Goal: Task Accomplishment & Management: Manage account settings

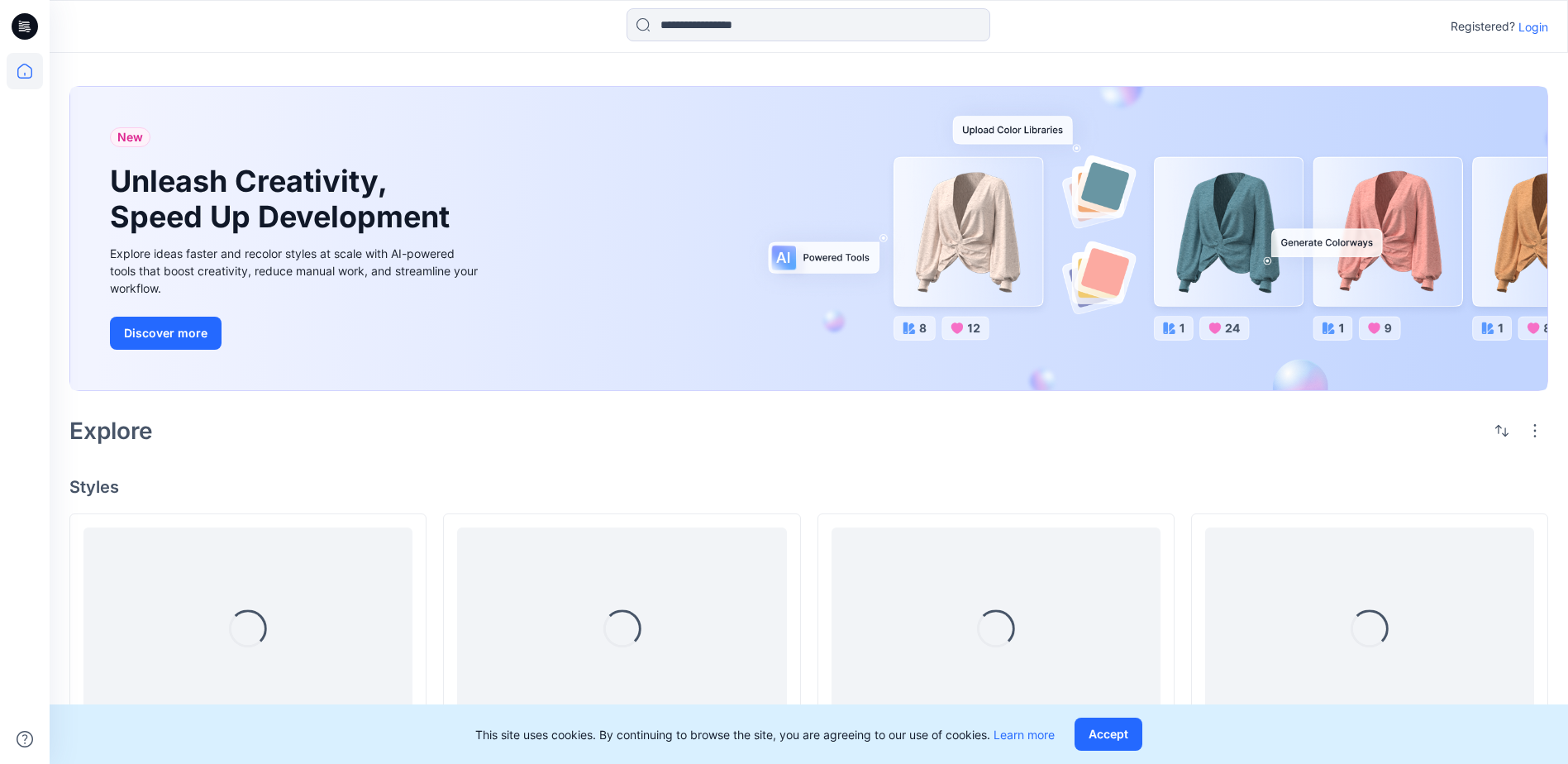
click at [1542, 24] on p "Login" at bounding box center [1534, 27] width 30 height 18
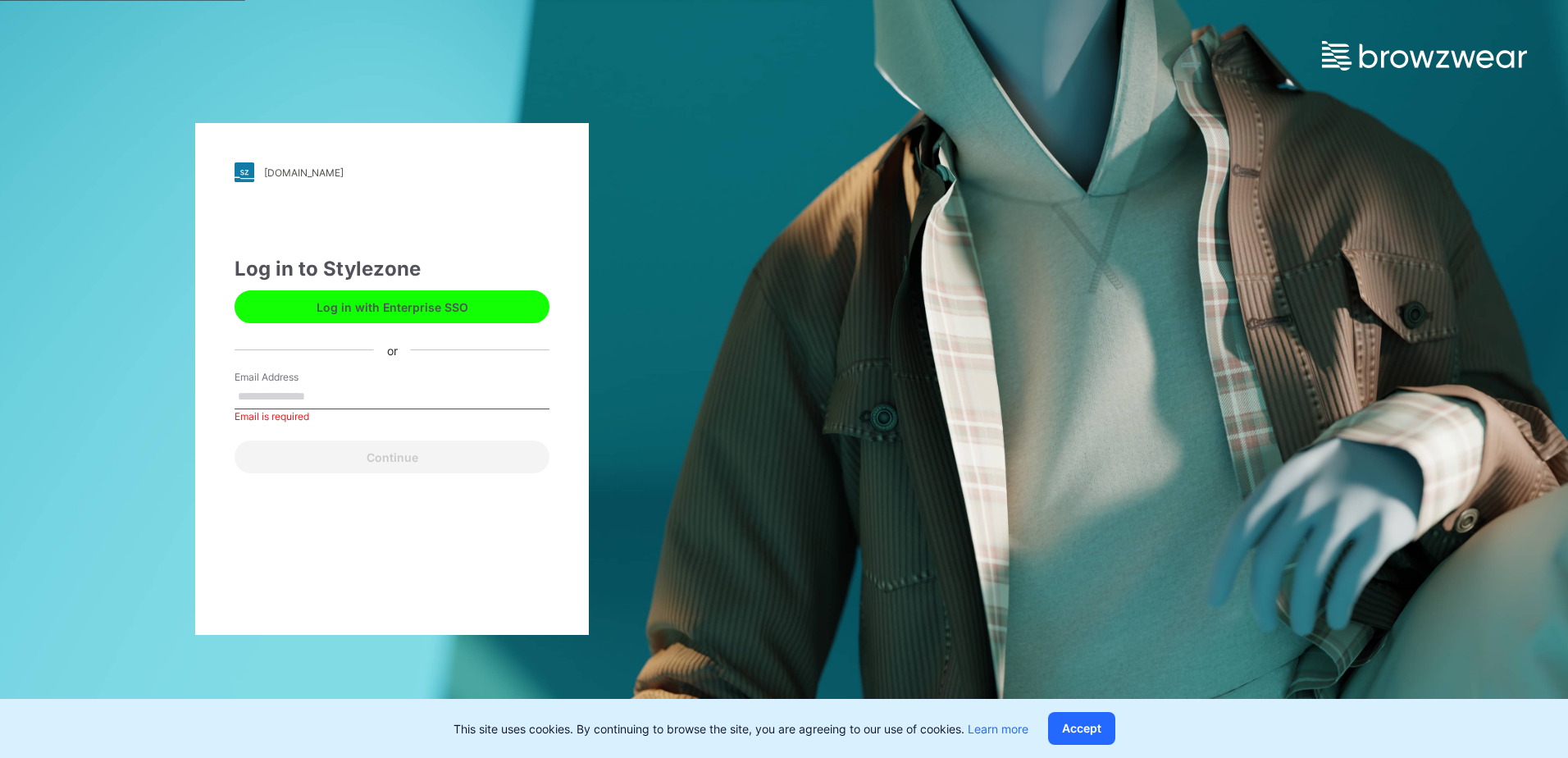
click at [429, 299] on button "Log in with Enterprise SSO" at bounding box center [392, 306] width 315 height 32
click at [257, 398] on input "Email Address" at bounding box center [392, 397] width 315 height 25
type input "**********"
click at [235, 440] on button "Continue" at bounding box center [392, 456] width 315 height 32
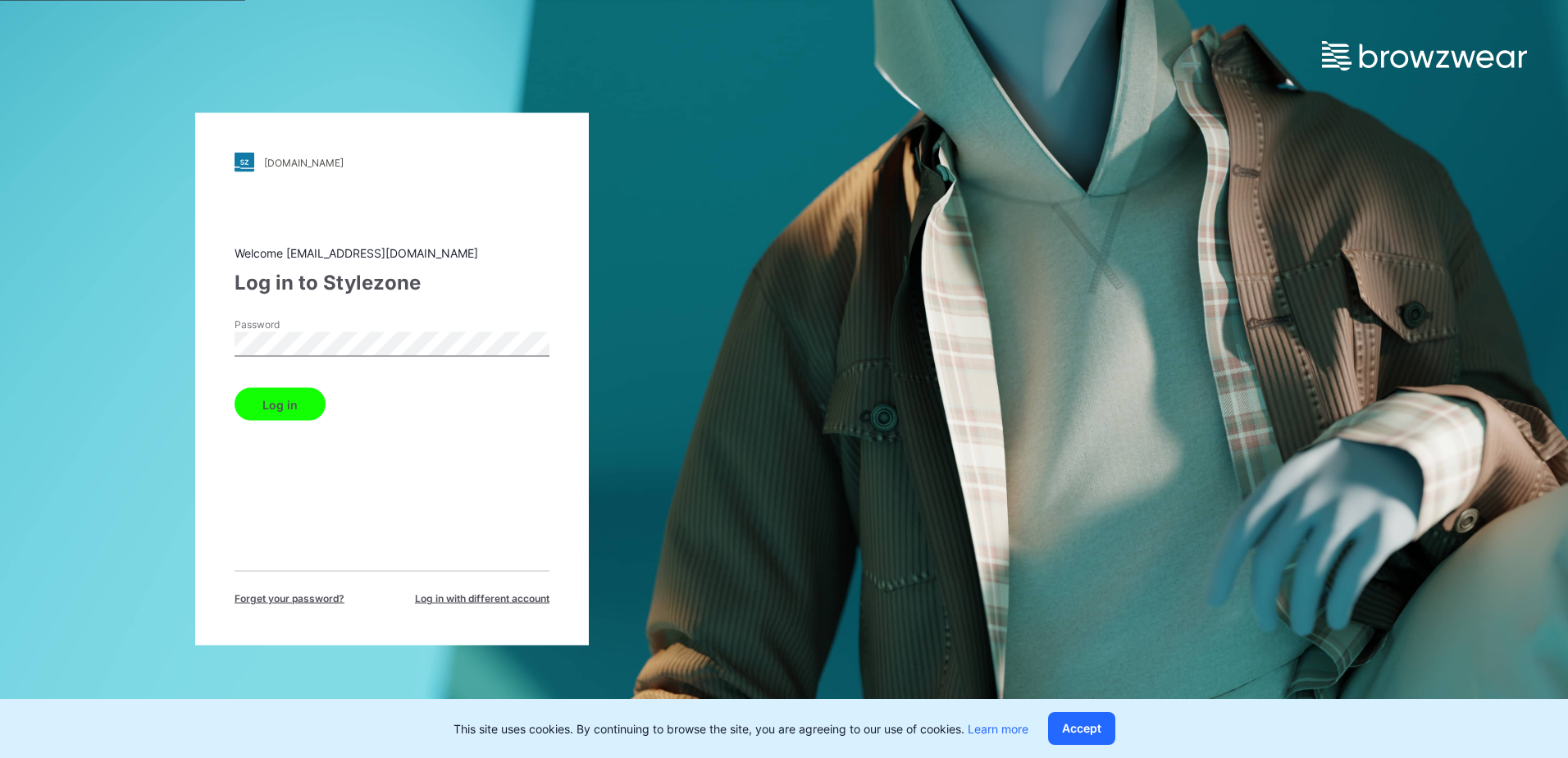
click at [295, 401] on button "Log in" at bounding box center [280, 404] width 91 height 32
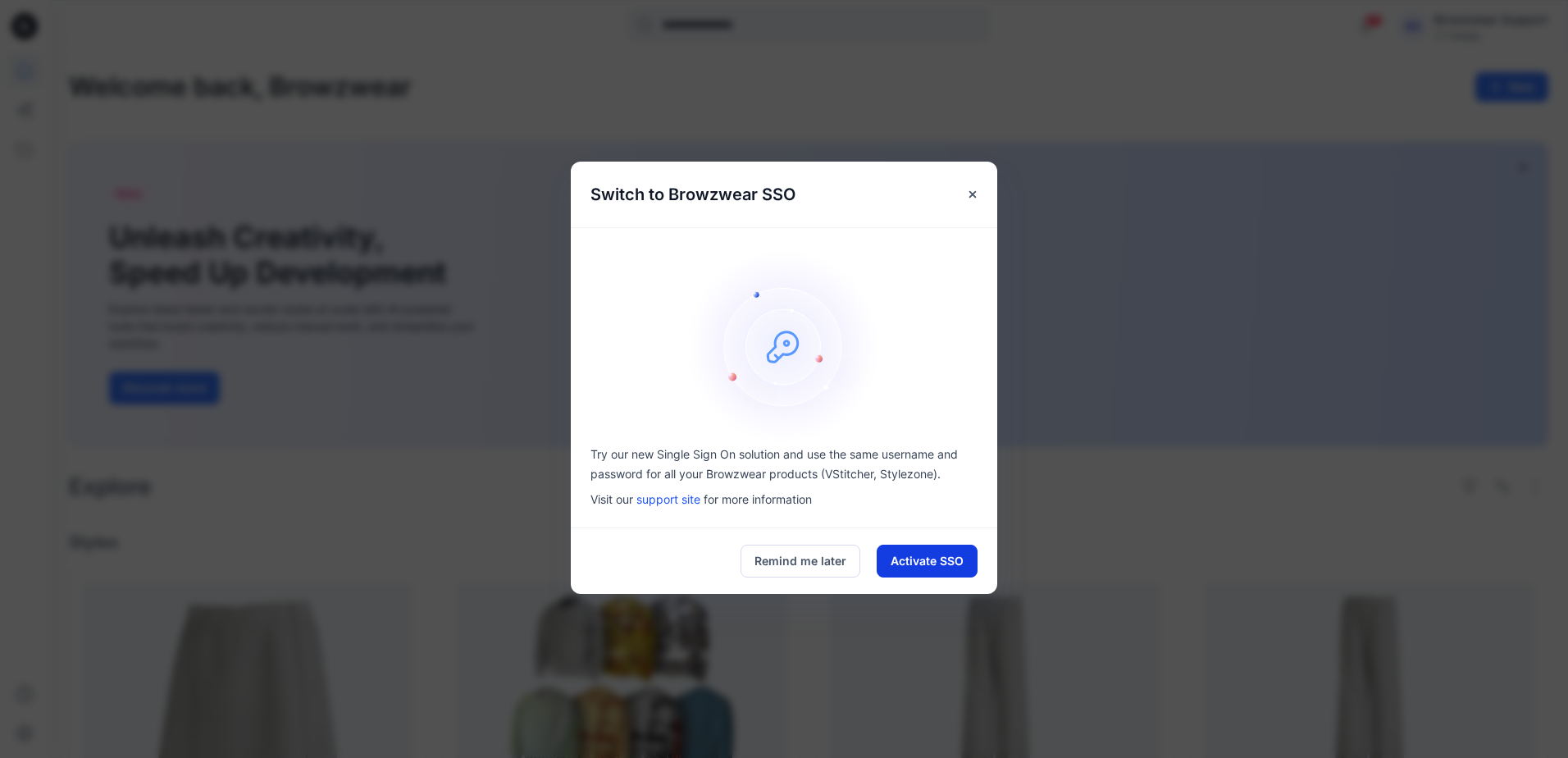
click at [922, 565] on button "Activate SSO" at bounding box center [926, 560] width 101 height 32
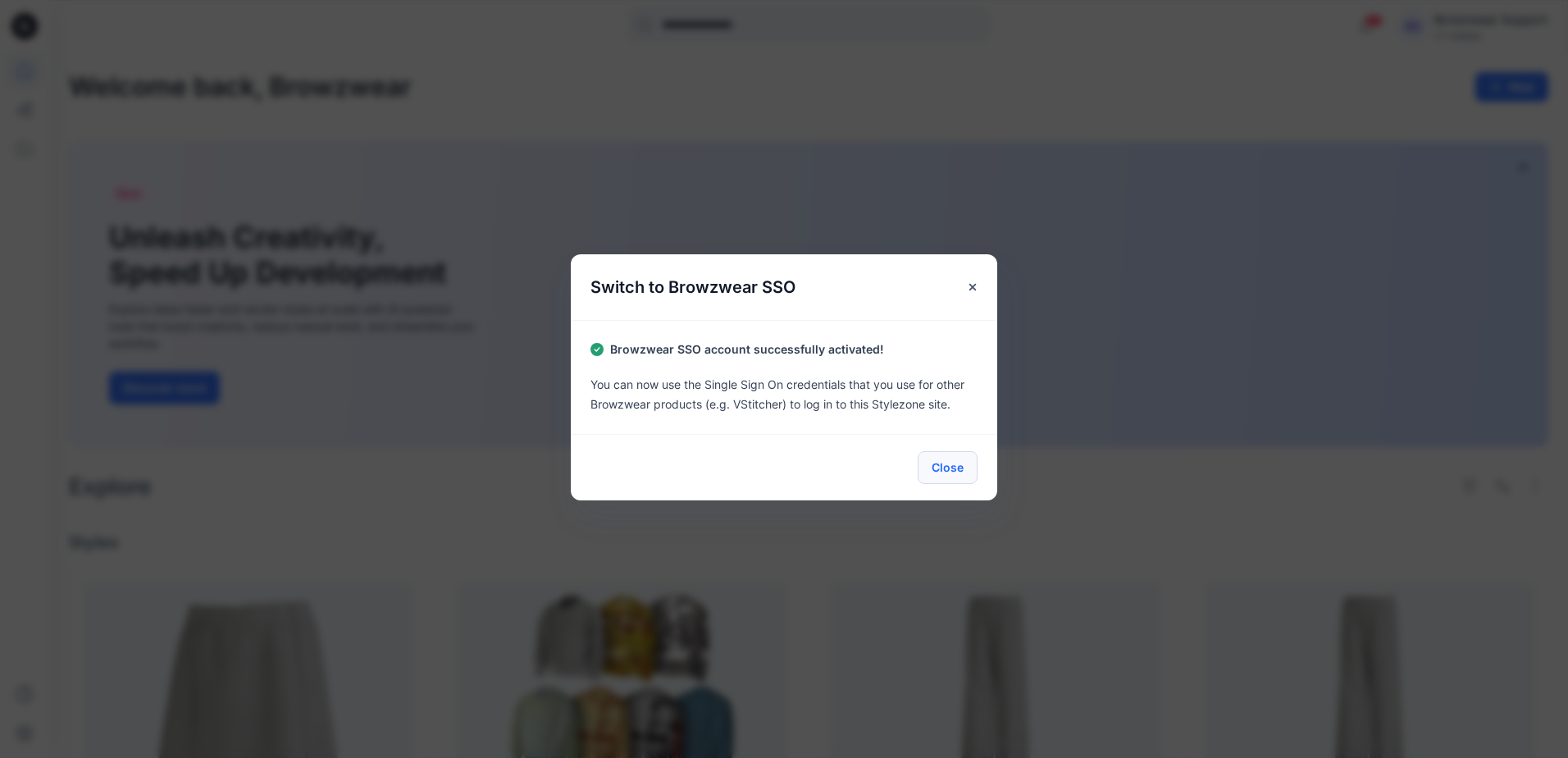
click at [953, 471] on button "Close" at bounding box center [947, 467] width 60 height 32
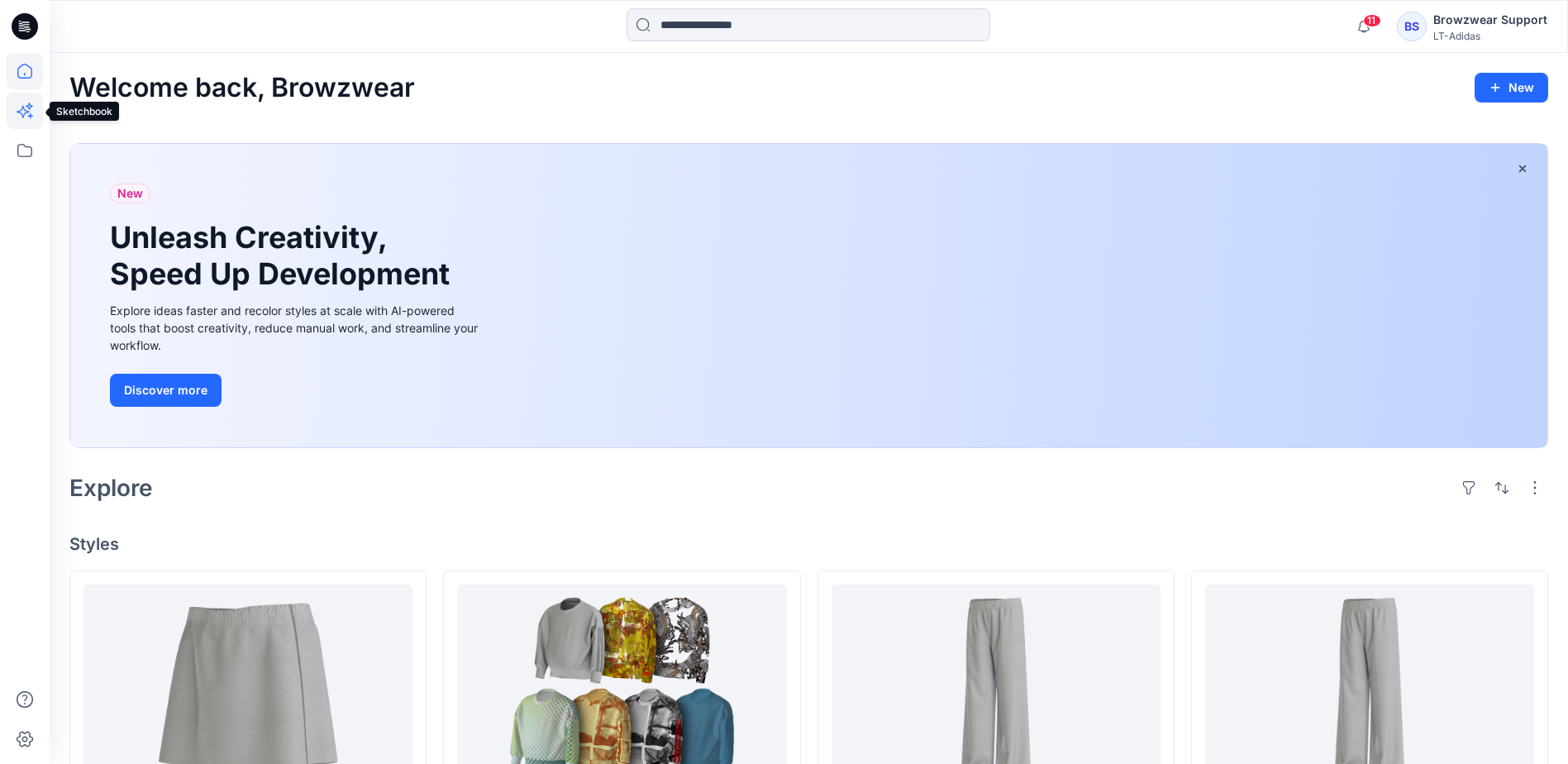
click at [30, 106] on icon at bounding box center [24, 110] width 36 height 36
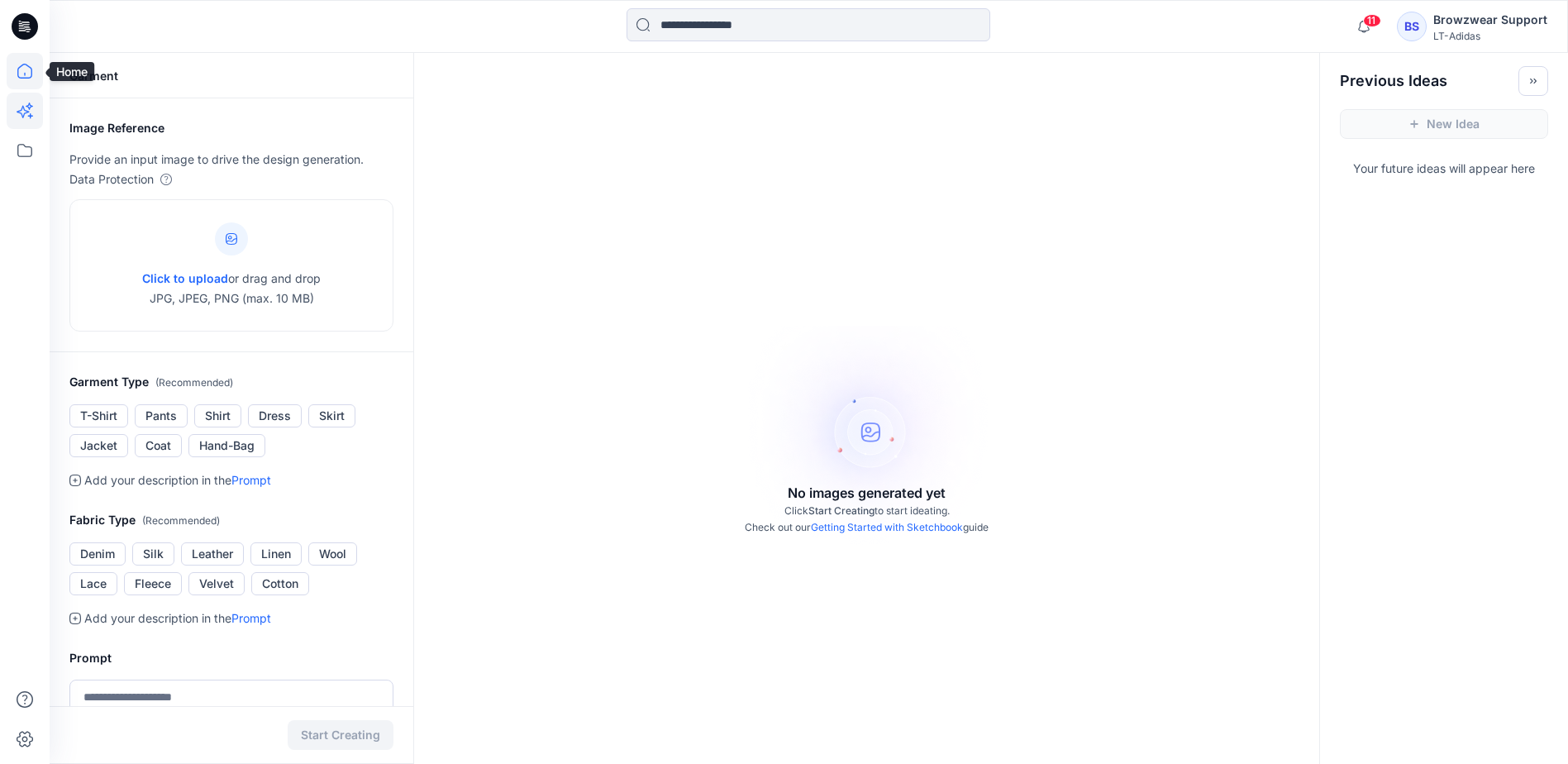
click at [30, 71] on icon at bounding box center [24, 71] width 36 height 36
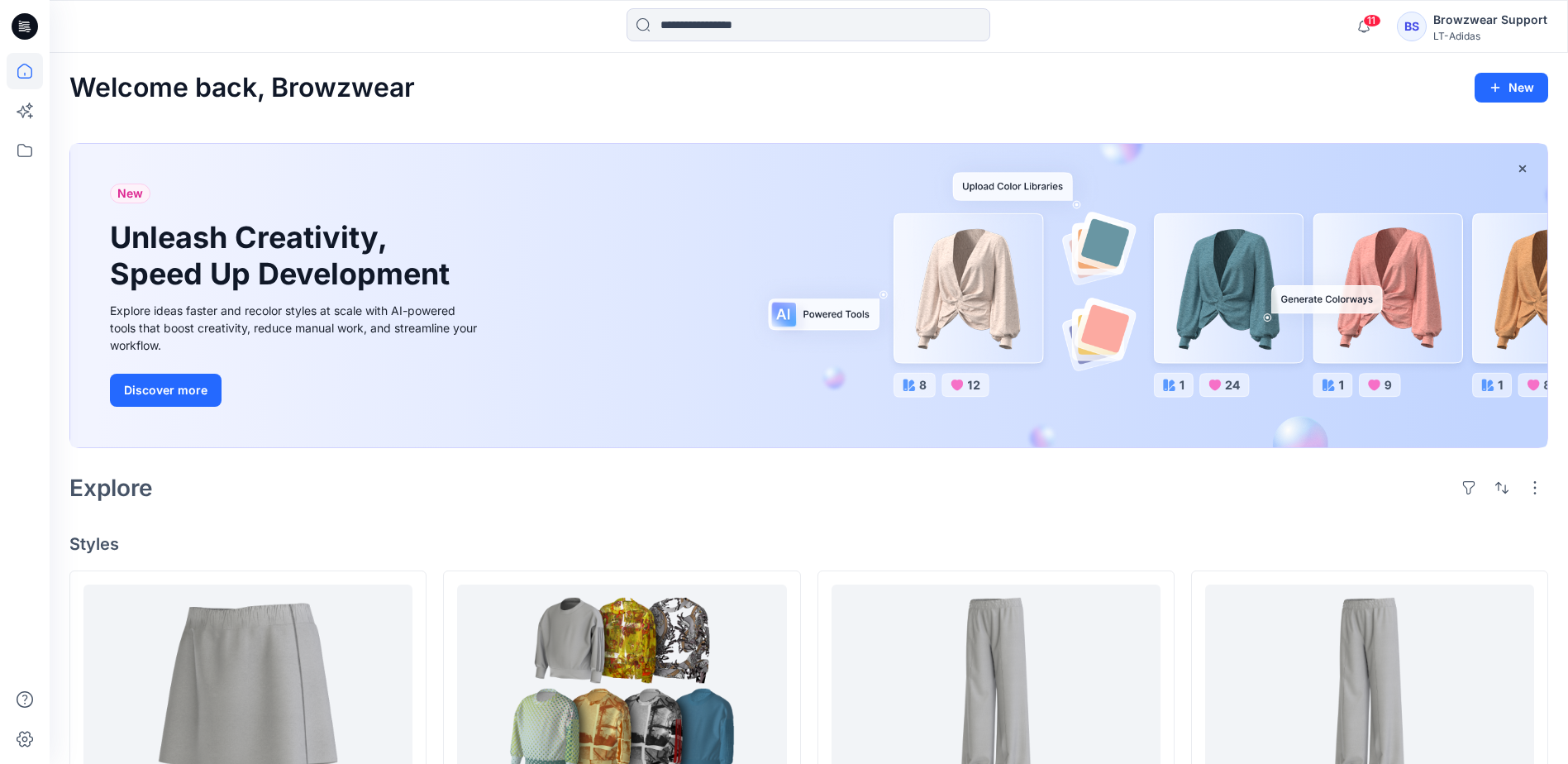
click at [554, 85] on div "Welcome back, Browzwear New" at bounding box center [809, 87] width 1479 height 31
